Goal: Task Accomplishment & Management: Manage account settings

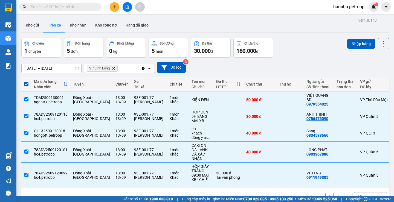
scroll to position [0, 88]
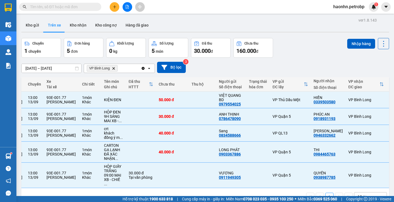
drag, startPoint x: 67, startPoint y: 18, endPoint x: 249, endPoint y: 34, distance: 182.8
click at [249, 34] on div "ver 1.8.143 Kho gửi Trên xe Kho nhận Kho công nợ Hàng đã giao Chuyến 1 chuyến Đ…" at bounding box center [205, 117] width 372 height 202
click at [41, 27] on button "Kho gửi" at bounding box center [32, 25] width 22 height 13
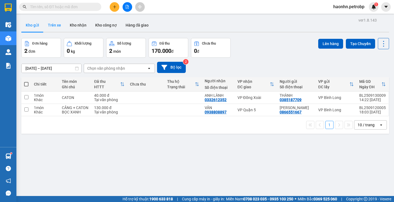
click at [59, 26] on button "Trên xe" at bounding box center [55, 25] width 22 height 13
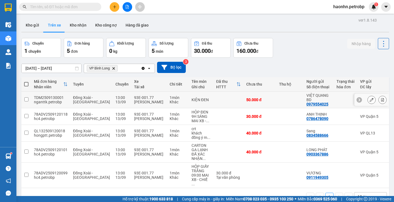
click at [214, 101] on td at bounding box center [229, 100] width 30 height 17
checkbox input "true"
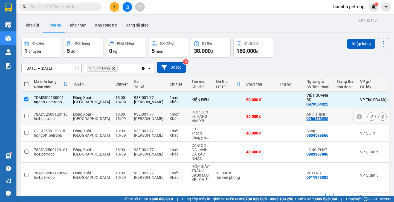
click at [214, 112] on td at bounding box center [229, 116] width 30 height 17
checkbox input "true"
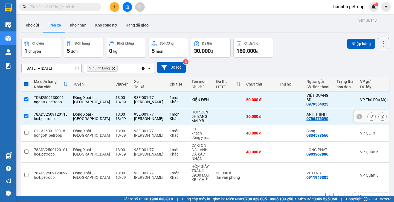
drag, startPoint x: 205, startPoint y: 131, endPoint x: 205, endPoint y: 138, distance: 6.6
click at [214, 132] on td at bounding box center [229, 133] width 30 height 17
checkbox input "true"
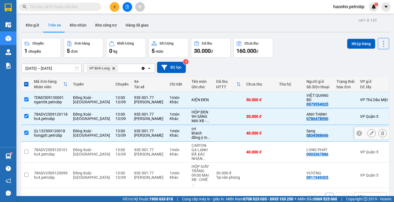
click at [214, 150] on td at bounding box center [229, 152] width 30 height 21
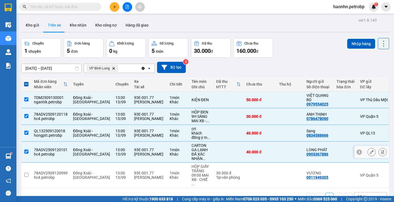
click at [214, 160] on td at bounding box center [229, 152] width 30 height 21
checkbox input "false"
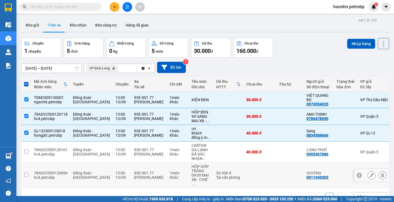
click at [216, 171] on div "30.000 đ" at bounding box center [228, 173] width 25 height 4
checkbox input "true"
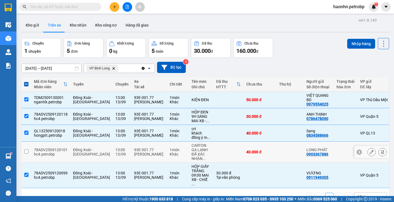
click at [214, 156] on td at bounding box center [229, 152] width 30 height 21
checkbox input "true"
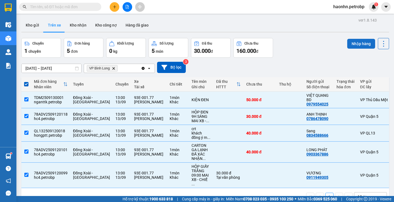
click at [348, 44] on button "Nhập hàng" at bounding box center [362, 44] width 28 height 10
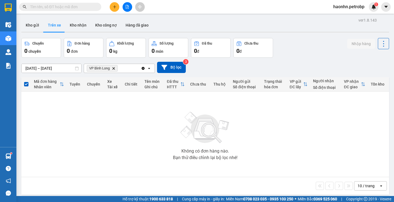
click at [62, 22] on button "Trên xe" at bounding box center [55, 25] width 22 height 13
click at [67, 22] on button "Kho nhận" at bounding box center [77, 25] width 25 height 13
type input "[DATE] – [DATE]"
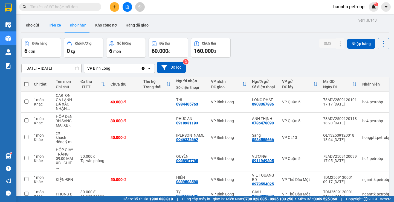
click at [60, 29] on button "Trên xe" at bounding box center [55, 25] width 22 height 13
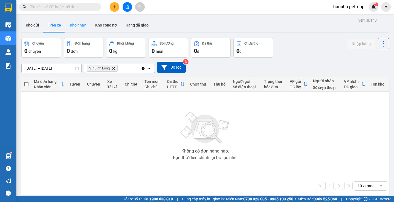
click at [73, 28] on button "Kho nhận" at bounding box center [77, 25] width 25 height 13
type input "[DATE] – [DATE]"
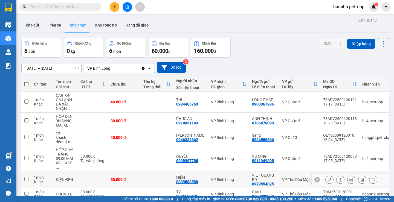
click at [203, 172] on td "HIỀN 0339503580" at bounding box center [191, 180] width 35 height 17
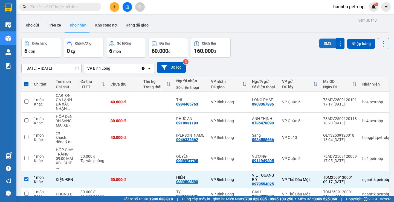
click at [323, 47] on button "SMS" at bounding box center [328, 44] width 16 height 10
click at [138, 178] on div "50.000 đ" at bounding box center [124, 180] width 27 height 4
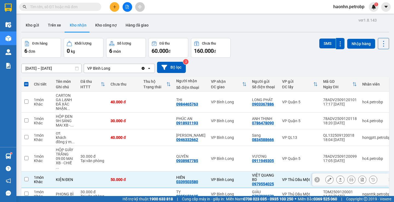
checkbox input "false"
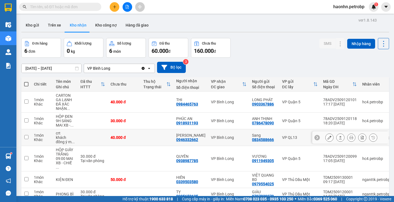
click at [326, 139] on button at bounding box center [330, 138] width 8 height 10
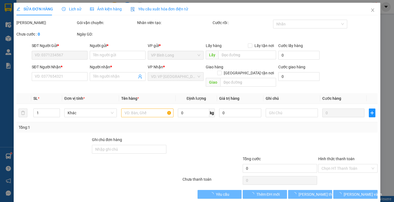
type input "0834588666"
type input "Sang"
type input "0946332662"
type input "Gara Tấn Tín"
type input "40.000"
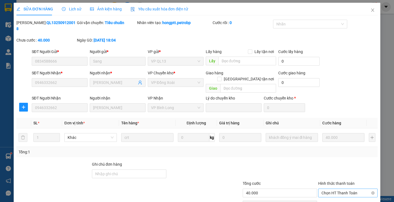
click at [328, 189] on span "Chọn HT Thanh Toán" at bounding box center [348, 193] width 53 height 8
click at [330, 190] on div "Tại văn phòng" at bounding box center [345, 192] width 52 height 6
type input "0"
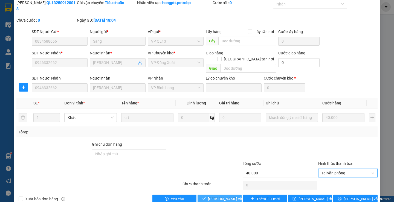
click at [232, 195] on button "Lưu và Giao hàng" at bounding box center [220, 199] width 44 height 9
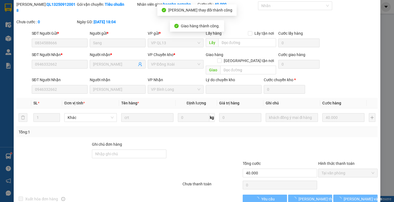
scroll to position [0, 0]
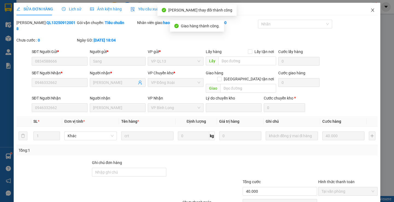
click at [371, 14] on span "Close" at bounding box center [372, 10] width 15 height 15
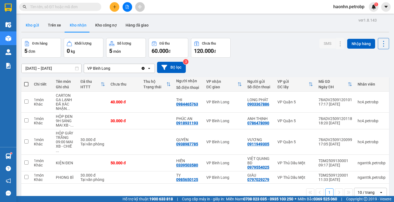
click at [38, 26] on button "Kho gửi" at bounding box center [32, 25] width 22 height 13
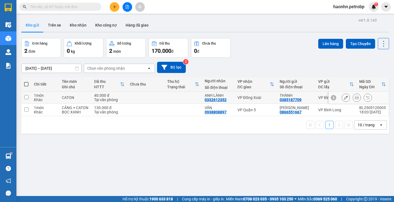
click at [165, 97] on td at bounding box center [146, 98] width 38 height 12
checkbox input "true"
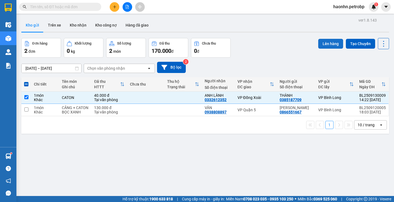
click at [326, 46] on button "Lên hàng" at bounding box center [331, 44] width 25 height 10
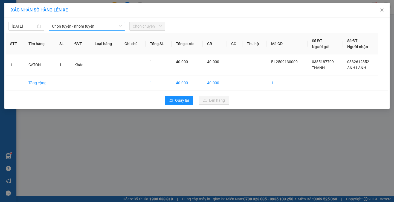
click at [96, 28] on span "Chọn tuyến - nhóm tuyến" at bounding box center [87, 26] width 70 height 8
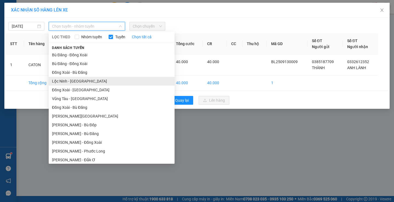
click at [66, 80] on li "Lộc Ninh - [GEOGRAPHIC_DATA]" at bounding box center [112, 81] width 126 height 9
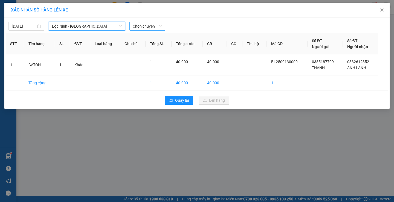
click at [148, 28] on span "Chọn chuyến" at bounding box center [147, 26] width 29 height 8
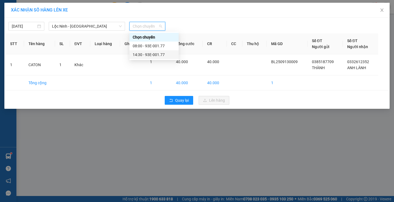
click at [148, 56] on div "14:30 - 93E-001.77" at bounding box center [154, 55] width 43 height 6
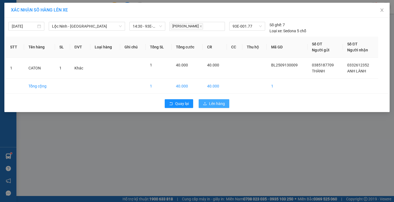
click at [217, 101] on span "Lên hàng" at bounding box center [217, 104] width 16 height 6
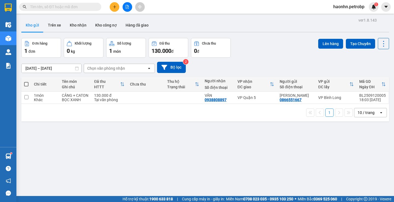
click at [85, 17] on div "ver 1.8.143 Kho gửi Trên xe Kho nhận Kho công nợ Hàng đã giao Đơn hàng 1 đơn Kh…" at bounding box center [205, 117] width 372 height 202
click at [82, 21] on button "Kho nhận" at bounding box center [77, 25] width 25 height 13
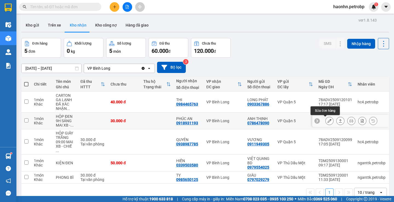
click at [326, 119] on button at bounding box center [330, 121] width 8 height 10
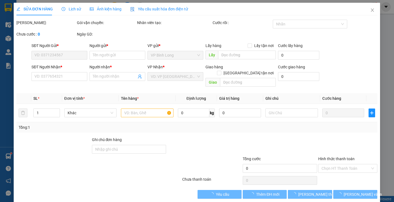
type input "0786478090"
type input "ANH THỊNH"
type input "0918931193"
type input "PHÚC AN"
type input "30.000"
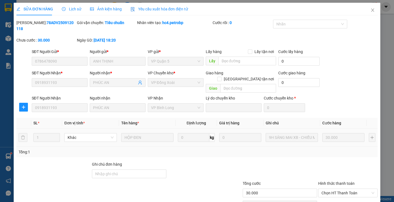
scroll to position [20, 0]
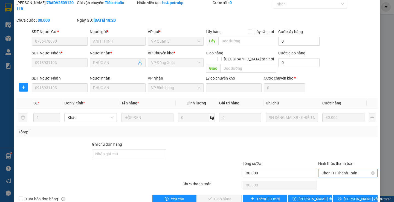
click at [342, 169] on span "Chọn HT Thanh Toán" at bounding box center [348, 173] width 53 height 8
click at [343, 169] on div "Tại văn phòng" at bounding box center [344, 172] width 59 height 9
type input "0"
click at [209, 196] on span "Lưu và Giao hàng" at bounding box center [234, 199] width 53 height 6
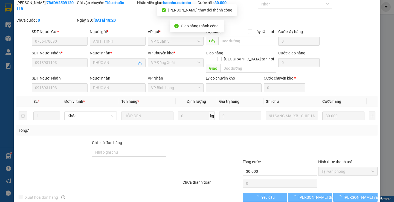
scroll to position [0, 0]
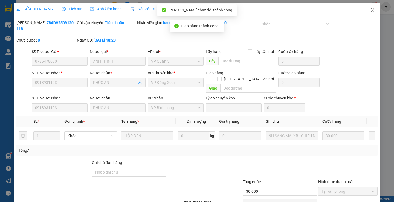
click at [368, 13] on span "Close" at bounding box center [372, 10] width 15 height 15
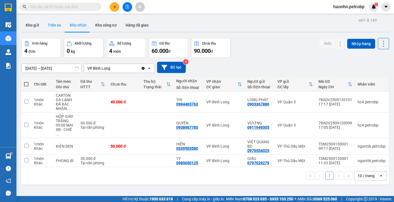
click at [48, 26] on button "Trên xe" at bounding box center [55, 25] width 22 height 13
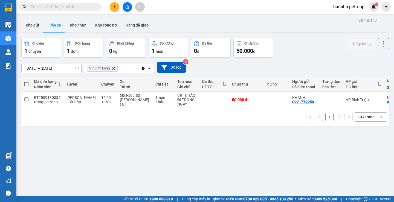
scroll to position [0, 83]
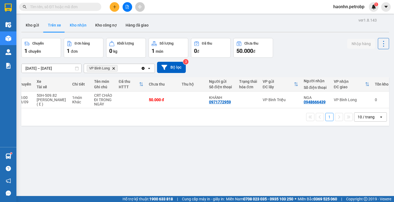
click at [76, 25] on button "Kho nhận" at bounding box center [77, 25] width 25 height 13
type input "[DATE] – [DATE]"
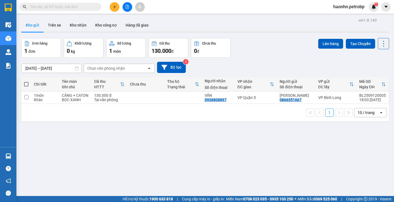
click at [94, 7] on input "text" at bounding box center [62, 7] width 65 height 6
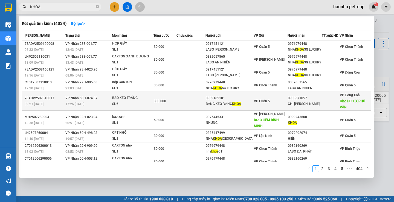
scroll to position [46, 0]
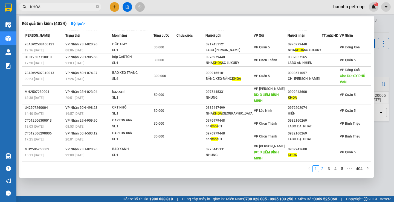
click at [325, 167] on link "2" at bounding box center [323, 169] width 6 height 6
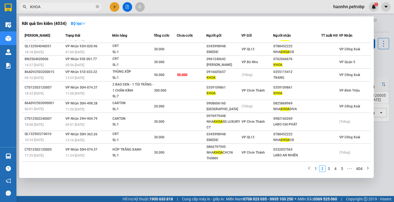
scroll to position [0, 0]
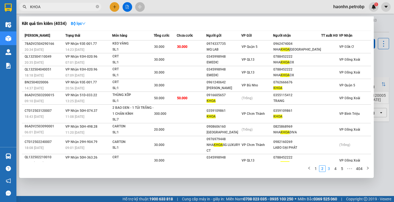
click at [329, 169] on link "3" at bounding box center [329, 169] width 6 height 6
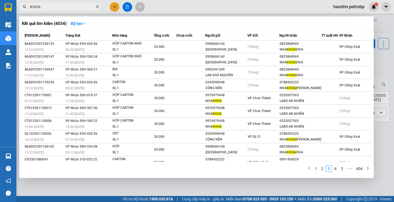
click at [67, 4] on input "KHOA" at bounding box center [62, 7] width 65 height 6
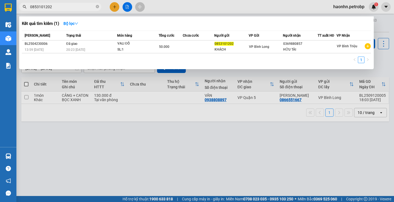
type input "0853101202"
click at [72, 8] on input "0853101202" at bounding box center [62, 7] width 65 height 6
click at [96, 8] on icon "close-circle" at bounding box center [97, 6] width 3 height 3
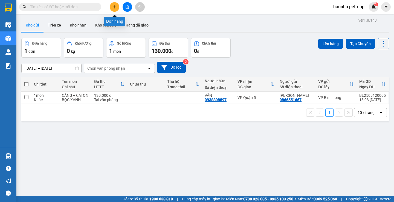
click at [117, 5] on button at bounding box center [115, 7] width 10 height 10
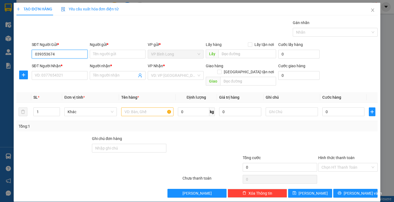
type input "0393536745"
click at [55, 69] on div "0393536745 - KHOA" at bounding box center [58, 65] width 55 height 9
type input "KHOA"
type input "0362807176"
type input "PHO"
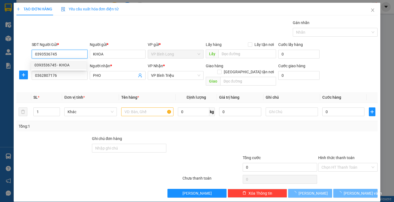
type input "30.000"
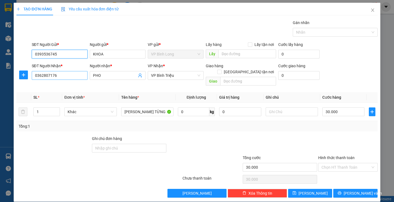
type input "0393536745"
click at [66, 75] on input "0362807176" at bounding box center [60, 75] width 56 height 9
click at [62, 56] on input "0393536745" at bounding box center [60, 54] width 56 height 9
click at [60, 76] on input "0362807176" at bounding box center [60, 75] width 56 height 9
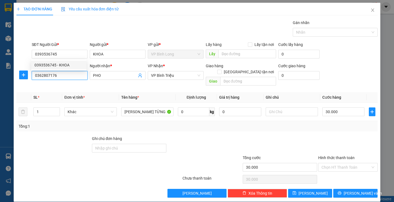
click at [60, 76] on input "0362807176" at bounding box center [60, 75] width 56 height 9
paste input "93536745"
type input "0393536745"
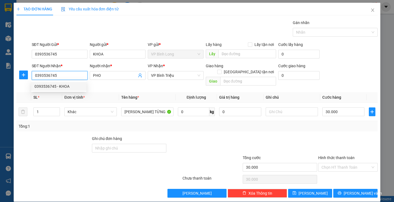
click at [67, 85] on div "0393536745 - KHOA" at bounding box center [59, 87] width 49 height 6
type input "KHOA"
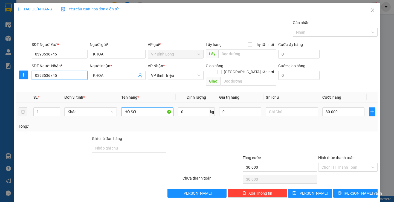
type input "0393536745"
click at [155, 108] on input "HỒ SƠ" at bounding box center [147, 112] width 52 height 9
type input "BỊCH ĐEN"
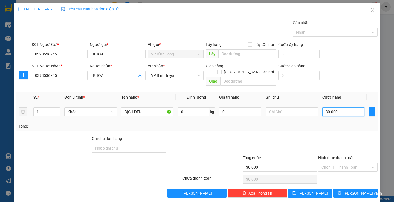
click at [345, 108] on input "30.000" at bounding box center [344, 112] width 42 height 9
click at [344, 108] on input "30.000" at bounding box center [344, 112] width 42 height 9
type input "300.004"
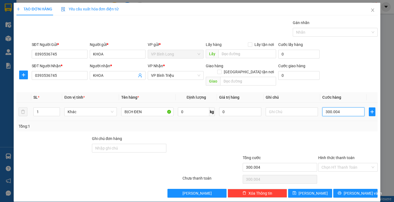
type input "3.000.040"
type input "30.000.400"
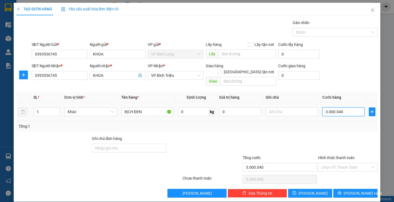
type input "30.000.400"
type input "300.004.000"
type input "30.000.400"
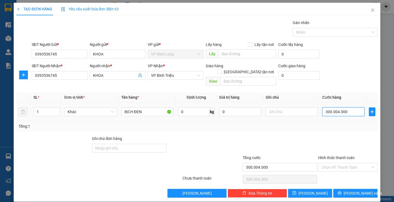
type input "30.000.400"
type input "3.000.040"
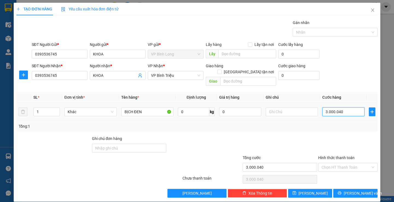
type input "300.004"
type input "30.000"
type input "3.000"
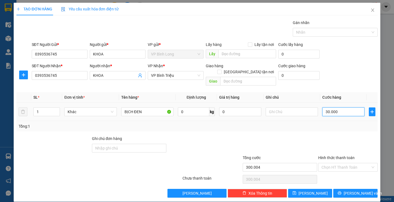
type input "3.000"
type input "300"
type input "30"
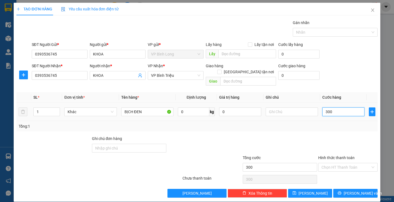
type input "30"
type input "3"
type input "0"
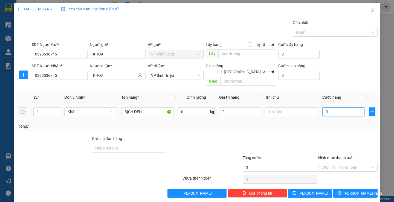
type input "0"
type input "4"
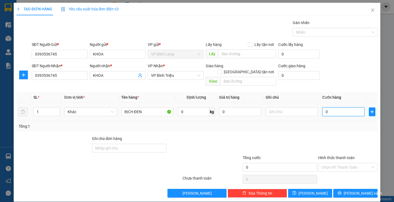
type input "04"
type input "40"
type input "040"
type input "400"
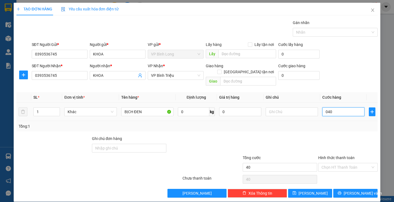
type input "400"
type input "0.400"
type input "4.000"
type input "04.000"
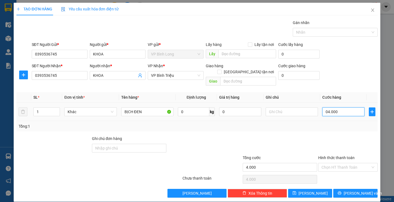
type input "40.000"
type input "040.000"
type input "4.000"
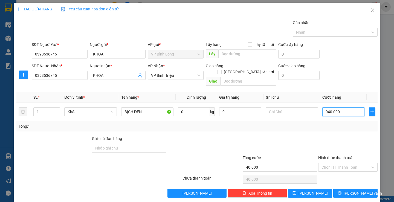
type input "04.000"
type input "400"
type input "0.400"
type input "40"
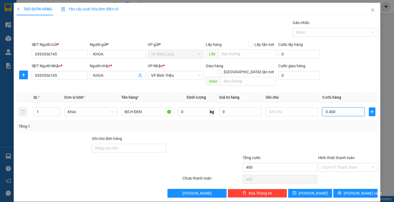
type input "40"
type input "04"
type input "0"
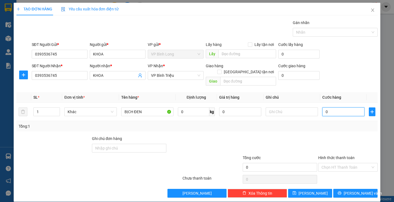
type input "3"
type input "03"
type input "30"
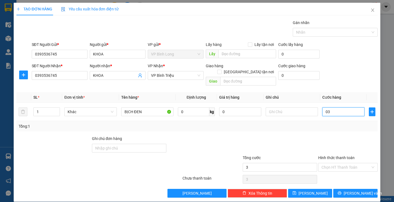
type input "030"
type input "300"
type input "0.300"
type input "3.000"
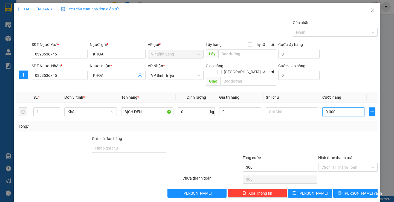
type input "3.000"
type input "03.000"
type input "30.000"
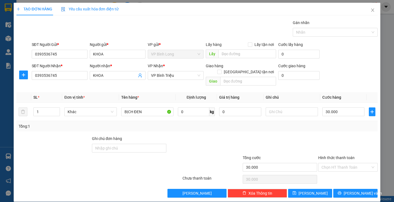
click at [337, 167] on div "Hình thức thanh toán Chọn HT Thanh Toán" at bounding box center [348, 164] width 59 height 19
click at [335, 164] on input "Hình thức thanh toán" at bounding box center [346, 168] width 49 height 8
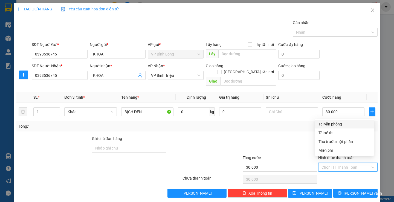
click at [329, 124] on div "Tại văn phòng" at bounding box center [345, 124] width 52 height 6
type input "0"
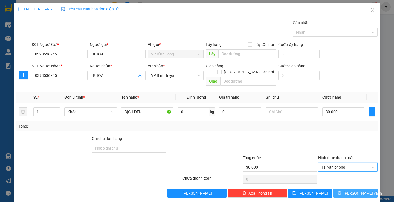
click at [342, 191] on icon "printer" at bounding box center [340, 193] width 4 height 4
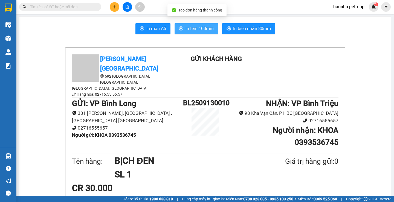
click at [200, 31] on span "In tem 100mm" at bounding box center [200, 28] width 28 height 7
click at [192, 23] on button "In tem 100mm" at bounding box center [197, 28] width 44 height 11
click at [193, 23] on button "In tem 100mm" at bounding box center [197, 28] width 44 height 11
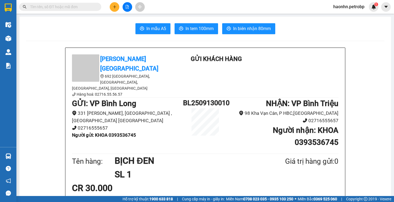
click at [208, 31] on span "In tem 100mm" at bounding box center [200, 28] width 28 height 7
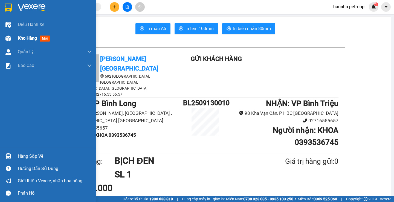
click at [13, 40] on div "Kho hàng mới" at bounding box center [48, 38] width 96 height 14
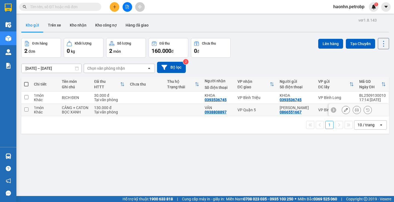
click at [202, 101] on td at bounding box center [184, 98] width 38 height 12
checkbox input "true"
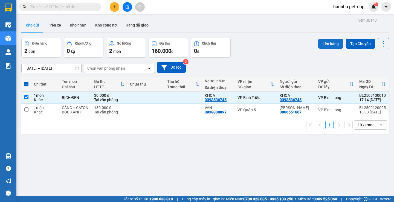
click at [319, 48] on button "Lên hàng" at bounding box center [331, 44] width 25 height 10
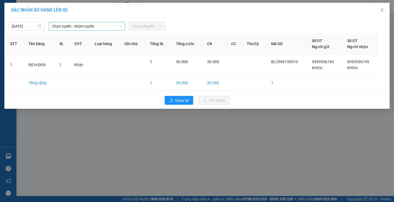
click at [67, 27] on span "Chọn tuyến - nhóm tuyến" at bounding box center [87, 26] width 70 height 8
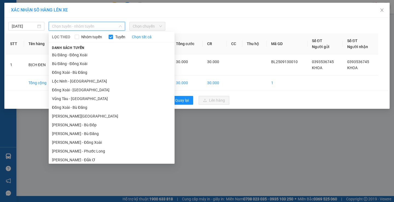
scroll to position [64, 0]
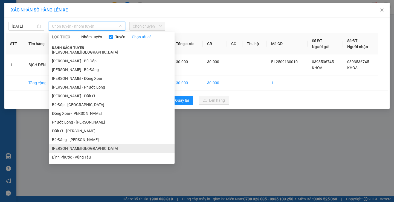
click at [89, 146] on li "[PERSON_NAME][GEOGRAPHIC_DATA]" at bounding box center [112, 148] width 126 height 9
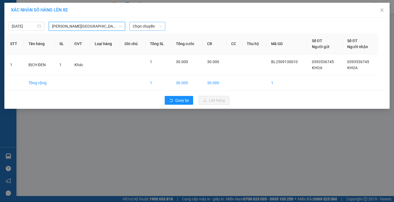
click at [154, 30] on span "Chọn chuyến" at bounding box center [147, 26] width 29 height 8
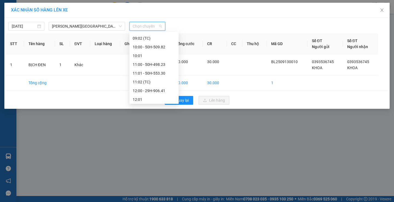
scroll to position [333, 0]
click at [162, 63] on div "17:01 - 29H-906.26" at bounding box center [154, 64] width 43 height 6
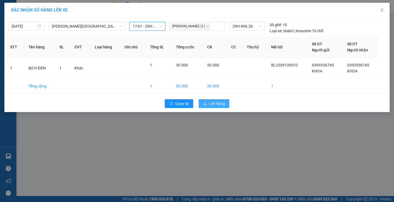
click at [207, 105] on icon "upload" at bounding box center [204, 103] width 3 height 3
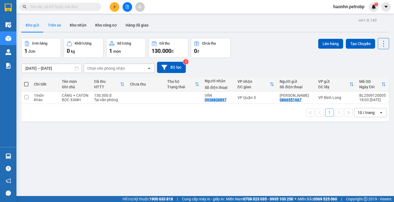
click at [53, 22] on button "Trên xe" at bounding box center [55, 25] width 22 height 13
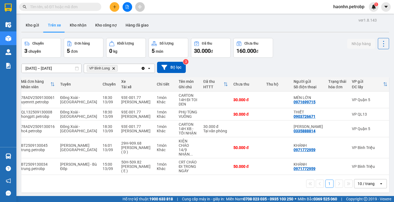
scroll to position [0, 12]
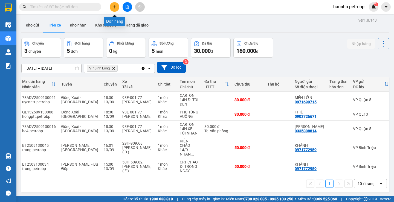
click at [117, 7] on button at bounding box center [115, 7] width 10 height 10
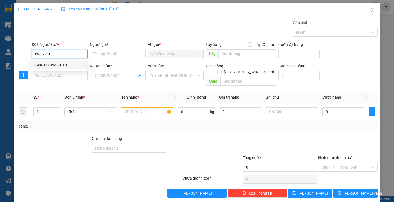
click at [81, 62] on div "0986111334 - A TÚ" at bounding box center [59, 65] width 49 height 6
type input "0986111334"
type input "A TÚ"
type input "0909074933"
type input "A KHÁNH"
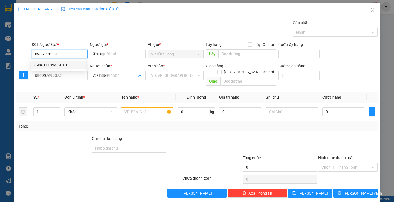
type input "30.000"
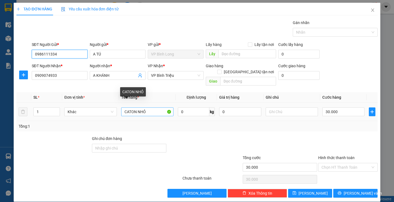
type input "0986111334"
click at [159, 108] on input "CATON NHỎ" at bounding box center [147, 112] width 52 height 9
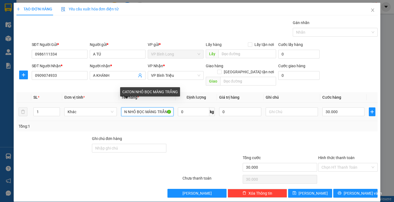
scroll to position [0, 11]
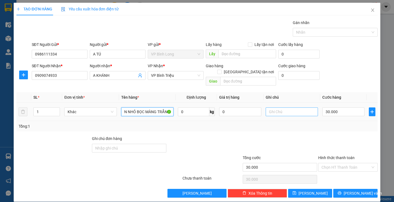
type input "CATON NHỎ BỌC MÀNG TRẮNG"
click at [282, 108] on input "text" at bounding box center [292, 112] width 52 height 9
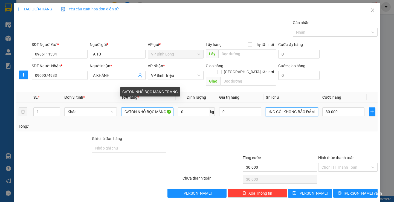
type input "KHÁCH TỰ ĐÓNG GÓI KHÔNG BẢO ĐẢM"
click at [139, 108] on input "CATON NHỎ BỌC MÀNG TRẮNG" at bounding box center [147, 112] width 52 height 9
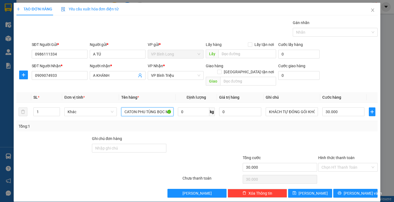
type input "CATON PHU TÙNG BỌC MÀNG TRẮNG"
click at [326, 140] on div at bounding box center [348, 145] width 61 height 19
click at [338, 164] on input "Hình thức thanh toán" at bounding box center [346, 168] width 49 height 8
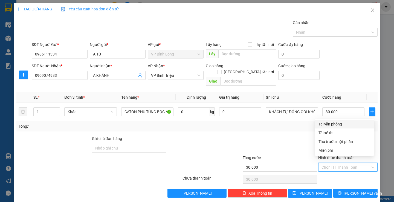
click at [328, 125] on div "Tại văn phòng" at bounding box center [345, 124] width 52 height 6
type input "0"
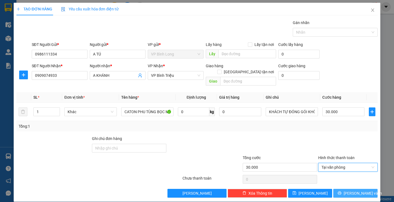
click at [342, 191] on icon "printer" at bounding box center [340, 193] width 4 height 4
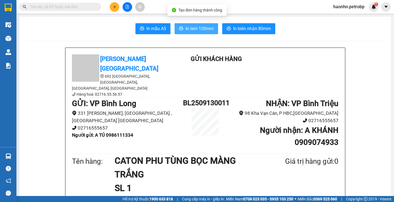
click at [186, 32] on button "In tem 100mm" at bounding box center [197, 28] width 44 height 11
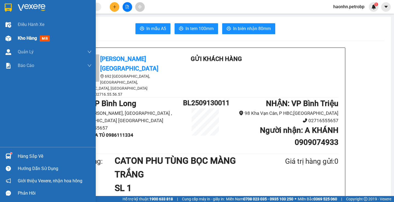
click at [10, 44] on div "Kho hàng mới" at bounding box center [48, 38] width 96 height 14
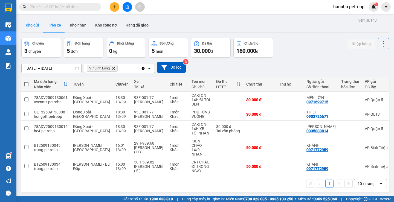
click at [28, 27] on button "Kho gửi" at bounding box center [32, 25] width 22 height 13
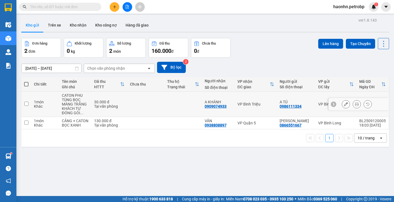
click at [288, 104] on div "0986111334" at bounding box center [291, 106] width 22 height 4
click at [316, 107] on td "VP Bình Long" at bounding box center [336, 104] width 41 height 25
checkbox input "true"
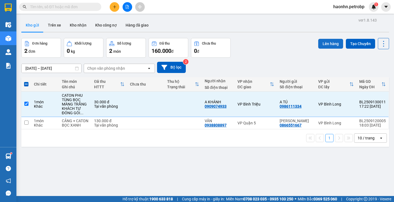
click at [324, 44] on button "Lên hàng" at bounding box center [331, 44] width 25 height 10
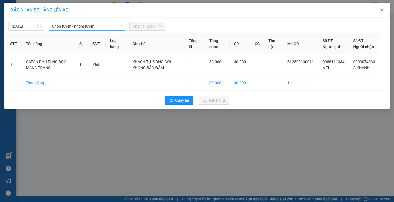
click at [88, 29] on span "Chọn tuyến - nhóm tuyến" at bounding box center [87, 26] width 70 height 8
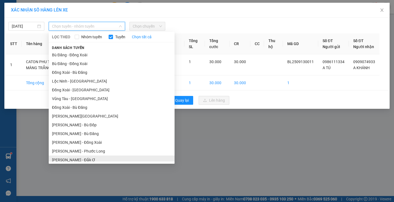
scroll to position [64, 0]
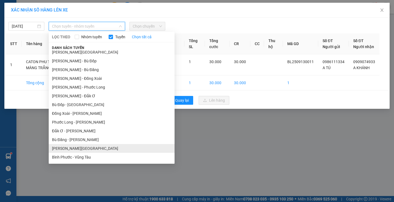
click at [78, 148] on li "[PERSON_NAME][GEOGRAPHIC_DATA]" at bounding box center [112, 148] width 126 height 9
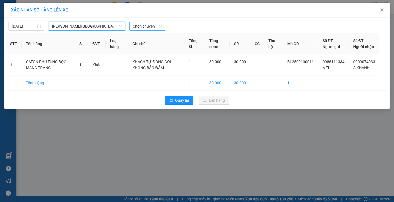
click at [143, 22] on span "Chọn chuyến" at bounding box center [147, 26] width 29 height 8
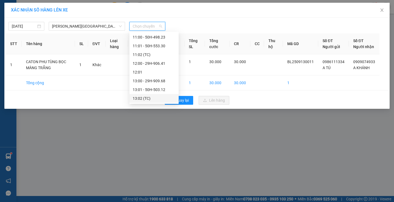
scroll to position [333, 0]
click at [157, 62] on div "17:01 - 29H-906.26" at bounding box center [154, 64] width 43 height 6
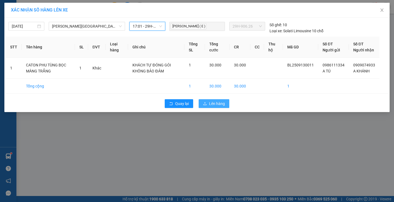
click at [207, 106] on icon "upload" at bounding box center [205, 104] width 4 height 4
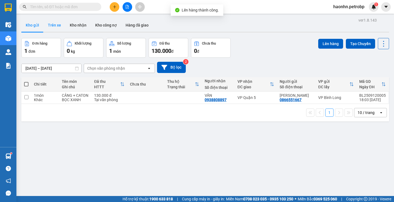
click at [60, 29] on button "Trên xe" at bounding box center [55, 25] width 22 height 13
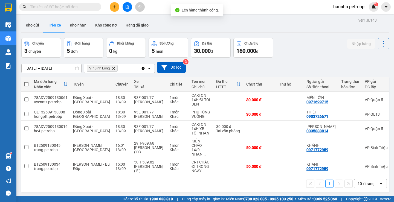
click at [131, 8] on button at bounding box center [128, 7] width 10 height 10
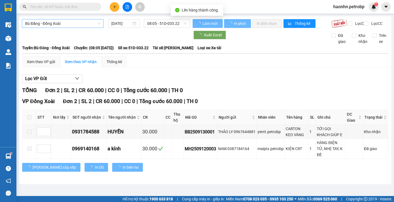
click at [70, 21] on span "Bù Đăng - Đồng Xoài" at bounding box center [62, 23] width 75 height 8
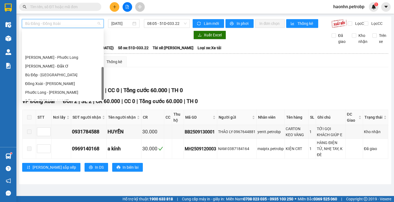
scroll to position [114, 0]
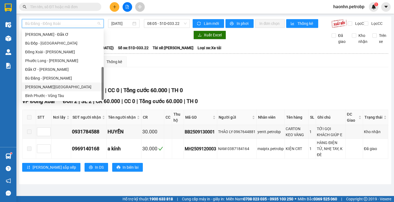
click at [66, 87] on div "[PERSON_NAME][GEOGRAPHIC_DATA]" at bounding box center [62, 87] width 75 height 6
type input "[DATE]"
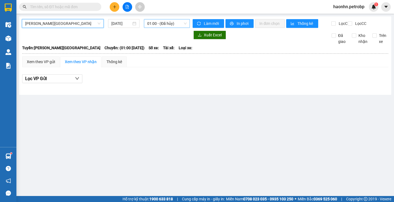
click at [156, 24] on span "01:00 - (Đã hủy)" at bounding box center [166, 23] width 39 height 8
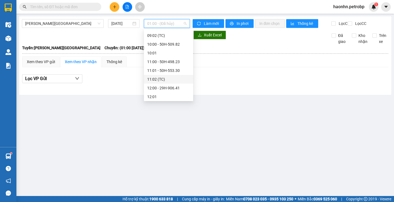
scroll to position [333, 0]
click at [171, 62] on div "17:01 - 29H-906.26" at bounding box center [168, 61] width 43 height 6
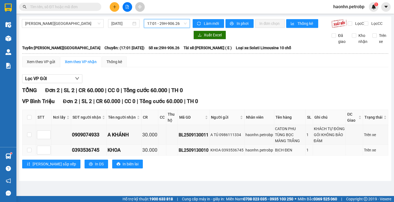
click at [33, 156] on td at bounding box center [29, 150] width 14 height 11
click at [31, 153] on input "checkbox" at bounding box center [29, 150] width 4 height 4
checkbox input "true"
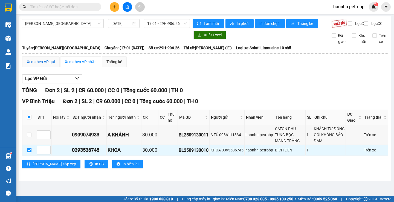
click at [39, 64] on div "Xem theo VP gửi" at bounding box center [41, 62] width 28 height 6
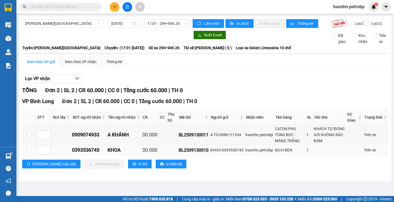
click at [32, 156] on td at bounding box center [29, 150] width 14 height 11
click at [27, 155] on td at bounding box center [29, 150] width 14 height 11
click at [30, 153] on input "checkbox" at bounding box center [29, 150] width 4 height 4
checkbox input "true"
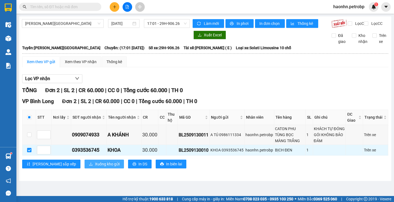
click at [95, 167] on span "Xuống kho gửi" at bounding box center [107, 164] width 25 height 6
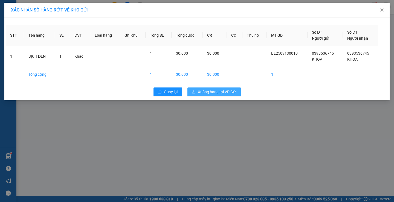
click at [209, 93] on span "Xuống hàng tại VP Gửi" at bounding box center [217, 92] width 39 height 6
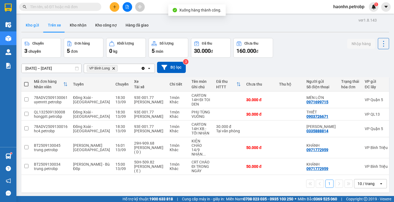
click at [40, 22] on button "Kho gửi" at bounding box center [32, 25] width 22 height 13
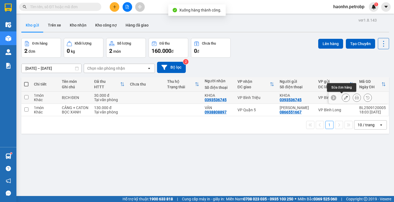
click at [344, 97] on icon at bounding box center [346, 98] width 4 height 4
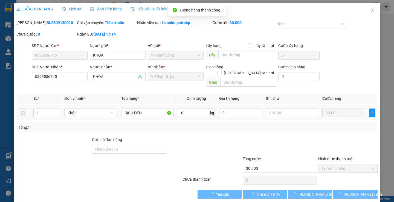
type input "0393536745"
type input "KHOA"
type input "0393536745"
type input "KHOA"
type input "30.000"
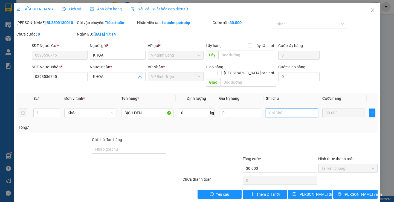
click at [278, 110] on input "text" at bounding box center [292, 113] width 52 height 9
type input "HÀNG DỄ VỠ"
click at [324, 190] on button "[PERSON_NAME] thay đổi" at bounding box center [310, 194] width 44 height 9
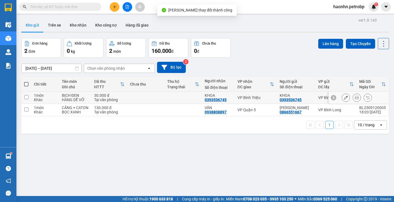
click at [268, 99] on div "VP Bình Triệu" at bounding box center [256, 98] width 37 height 4
checkbox input "true"
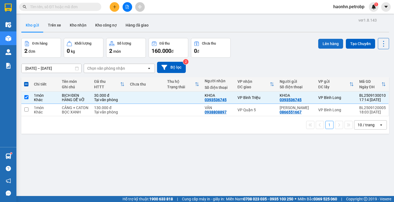
click at [319, 43] on button "Lên hàng" at bounding box center [331, 44] width 25 height 10
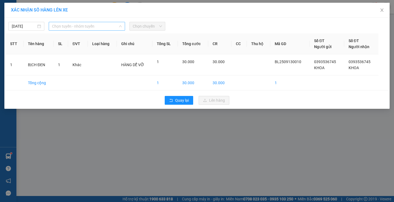
click at [87, 27] on span "Chọn tuyến - nhóm tuyến" at bounding box center [87, 26] width 70 height 8
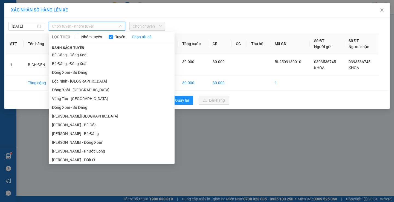
scroll to position [64, 0]
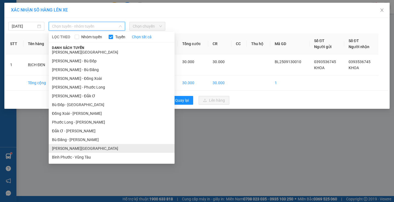
click at [93, 147] on li "[PERSON_NAME][GEOGRAPHIC_DATA]" at bounding box center [112, 148] width 126 height 9
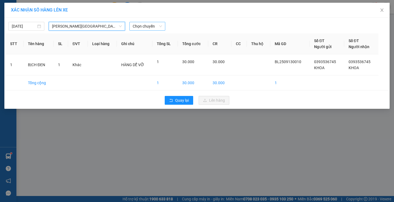
drag, startPoint x: 137, startPoint y: 31, endPoint x: 138, endPoint y: 28, distance: 3.2
click at [137, 30] on div "[DATE] [GEOGRAPHIC_DATA] - [GEOGRAPHIC_DATA] Ninh - [GEOGRAPHIC_DATA] LỌC THEO …" at bounding box center [197, 63] width 386 height 91
click at [138, 28] on span "Chọn chuyến" at bounding box center [147, 26] width 29 height 8
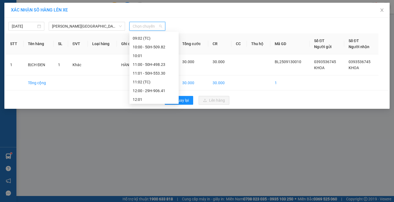
scroll to position [333, 0]
click at [159, 62] on div "17:01 - 29H-906.26" at bounding box center [154, 64] width 43 height 6
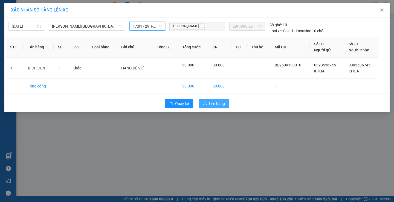
click at [213, 103] on span "Lên hàng" at bounding box center [217, 104] width 16 height 6
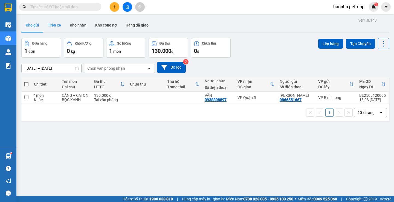
click at [50, 25] on button "Trên xe" at bounding box center [55, 25] width 22 height 13
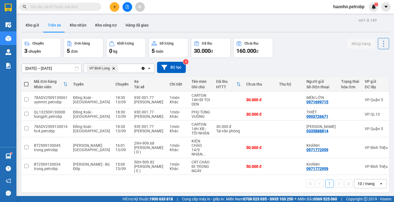
scroll to position [0, 88]
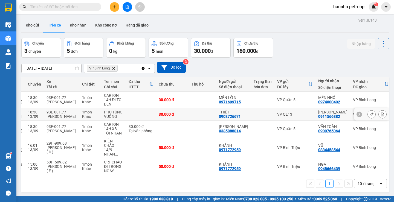
click at [319, 118] on div "0911566882" at bounding box center [330, 116] width 22 height 4
copy div "0911566882"
click at [323, 67] on div "[DATE] – [DATE] Press the down arrow key to interact with the calendar and sele…" at bounding box center [205, 67] width 368 height 11
click at [70, 27] on button "Kho nhận" at bounding box center [77, 25] width 25 height 13
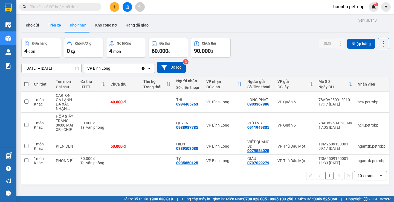
click at [64, 27] on button "Trên xe" at bounding box center [55, 25] width 22 height 13
type input "[DATE] – [DATE]"
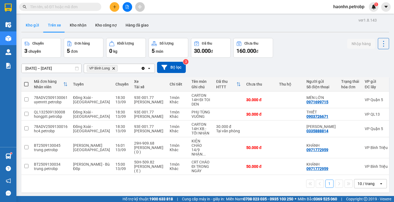
click at [35, 30] on button "Kho gửi" at bounding box center [32, 25] width 22 height 13
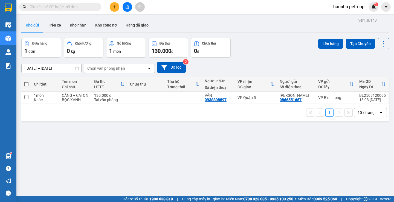
click at [125, 11] on div at bounding box center [127, 7] width 41 height 10
click at [125, 11] on button at bounding box center [128, 7] width 10 height 10
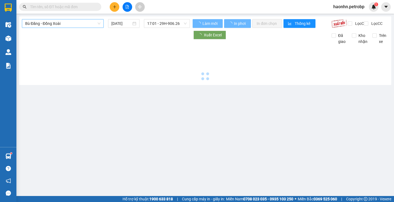
click at [61, 23] on span "Bù Đăng - Đồng Xoài" at bounding box center [62, 23] width 75 height 8
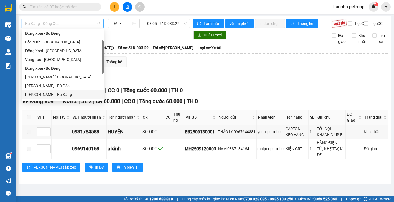
scroll to position [114, 0]
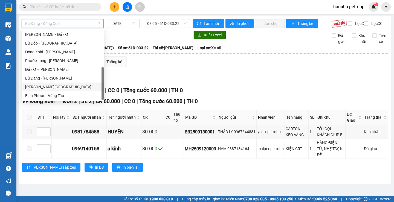
click at [63, 85] on div "[PERSON_NAME][GEOGRAPHIC_DATA]" at bounding box center [62, 87] width 75 height 6
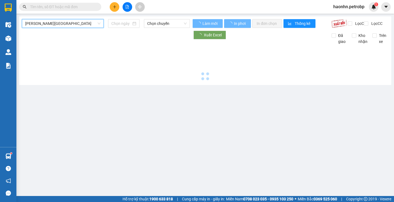
type input "[DATE]"
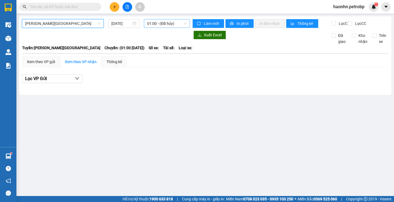
click at [149, 21] on span "01:00 - (Đã hủy)" at bounding box center [166, 23] width 39 height 8
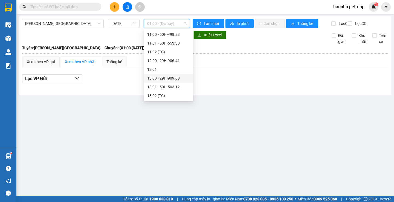
scroll to position [333, 0]
click at [170, 61] on div "17:01 - 29H-906.26" at bounding box center [168, 61] width 43 height 6
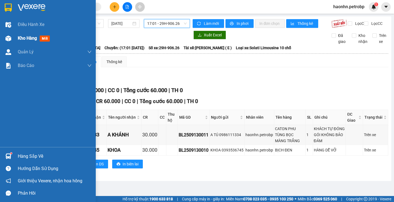
click at [9, 42] on div at bounding box center [9, 39] width 10 height 10
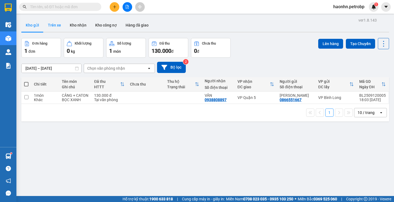
click at [50, 25] on button "Trên xe" at bounding box center [55, 25] width 22 height 13
